Goal: Navigation & Orientation: Find specific page/section

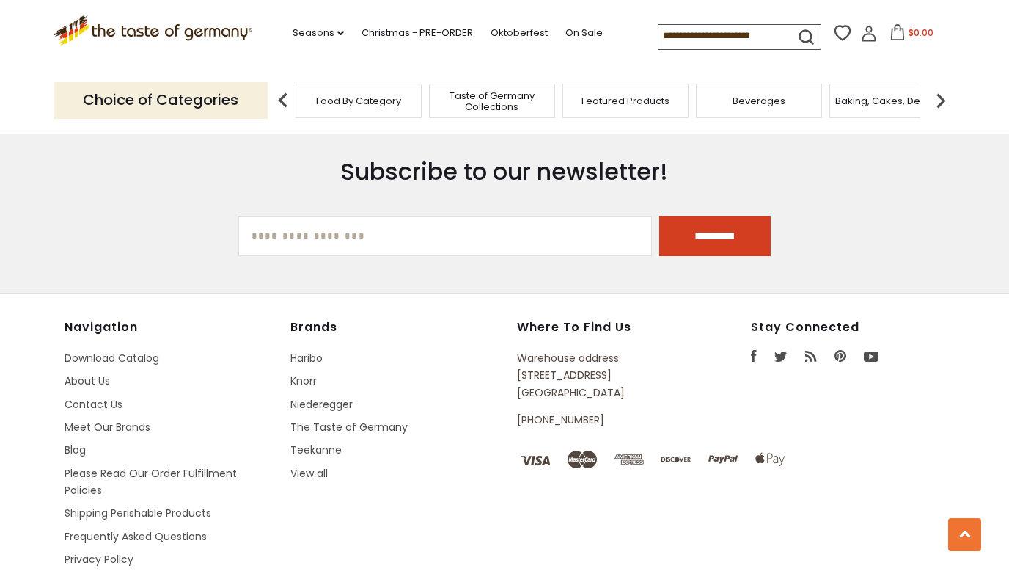
scroll to position [2059, 0]
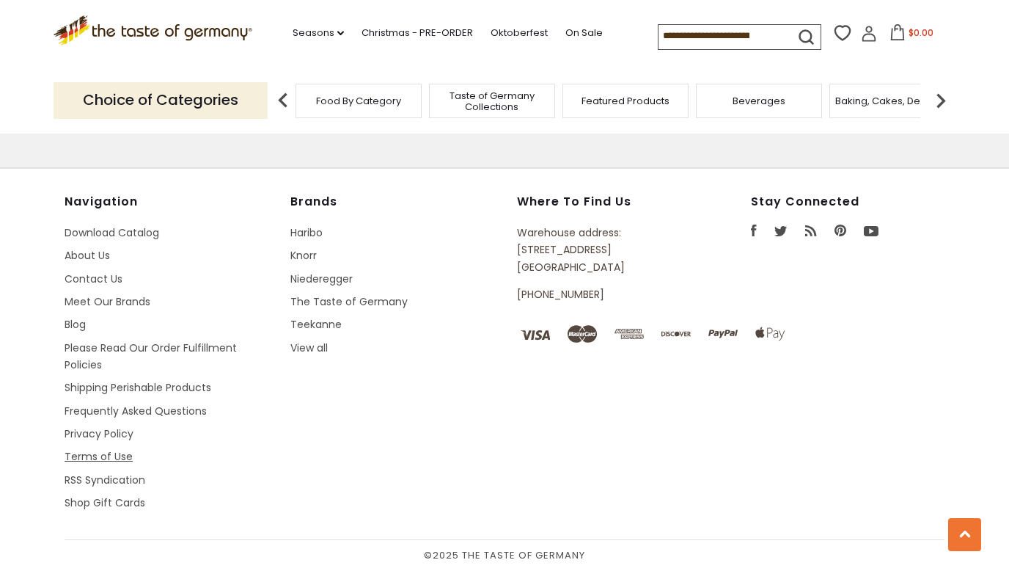
click at [88, 455] on link "Terms of Use" at bounding box center [99, 456] width 68 height 15
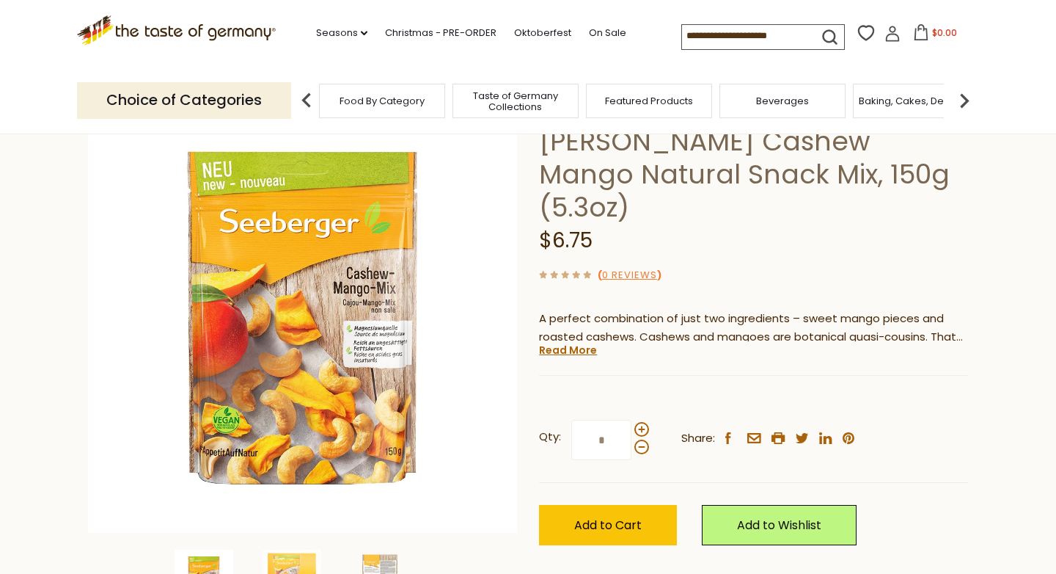
scroll to position [122, 0]
